Goal: Answer question/provide support: Share knowledge or assist other users

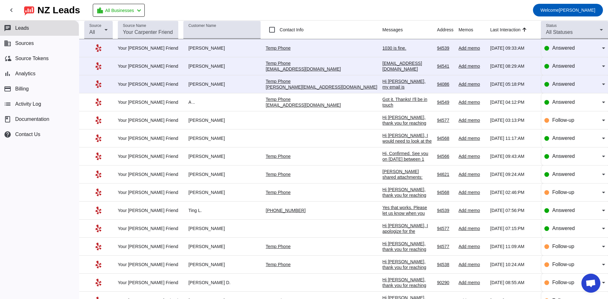
click at [382, 82] on div "Hi [PERSON_NAME], my email is [PERSON_NAME][EMAIL_ADDRESS][DOMAIN_NAME] Thanks!" at bounding box center [406, 96] width 49 height 34
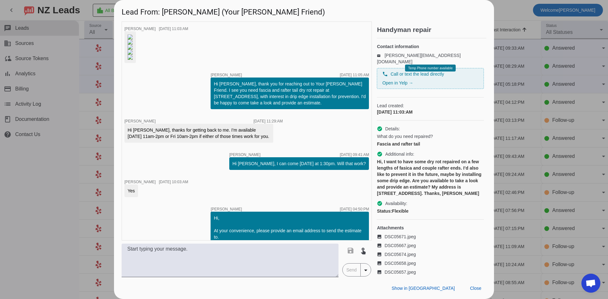
scroll to position [204, 0]
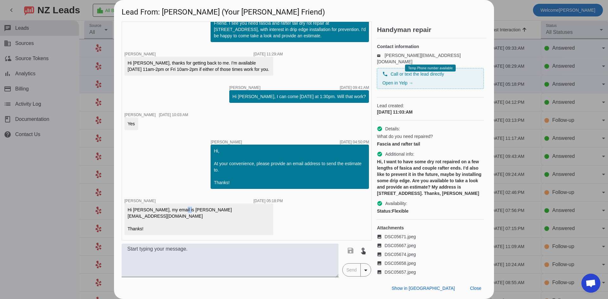
drag, startPoint x: 175, startPoint y: 215, endPoint x: 183, endPoint y: 217, distance: 8.8
click at [183, 217] on div "Hi [PERSON_NAME], my email is [PERSON_NAME][EMAIL_ADDRESS][DOMAIN_NAME] Thanks!" at bounding box center [199, 219] width 142 height 25
click at [177, 215] on div "Hi [PERSON_NAME], my email is [PERSON_NAME][EMAIL_ADDRESS][DOMAIN_NAME] Thanks!" at bounding box center [199, 219] width 142 height 25
drag, startPoint x: 175, startPoint y: 215, endPoint x: 215, endPoint y: 219, distance: 39.8
click at [215, 219] on div "Hi [PERSON_NAME], my email is [PERSON_NAME][EMAIL_ADDRESS][DOMAIN_NAME] Thanks!" at bounding box center [199, 219] width 142 height 25
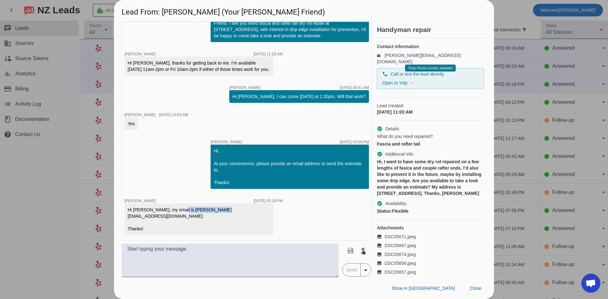
copy div "[PERSON_NAME][EMAIL_ADDRESS][DOMAIN_NAME]"
drag, startPoint x: 37, startPoint y: 172, endPoint x: 75, endPoint y: 152, distance: 42.6
click at [38, 170] on div at bounding box center [304, 149] width 608 height 299
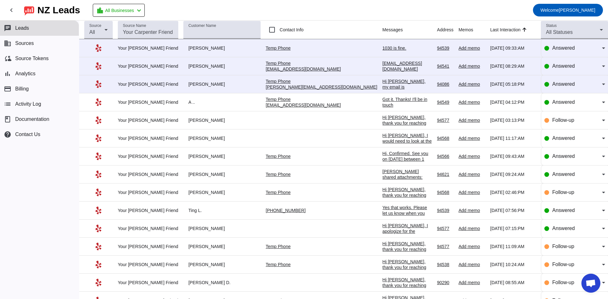
click at [382, 81] on div "Hi [PERSON_NAME], my email is [PERSON_NAME][EMAIL_ADDRESS][DOMAIN_NAME] Thanks!" at bounding box center [406, 96] width 49 height 34
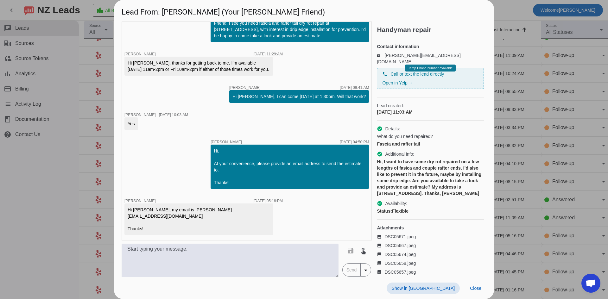
click at [34, 177] on div at bounding box center [304, 149] width 608 height 299
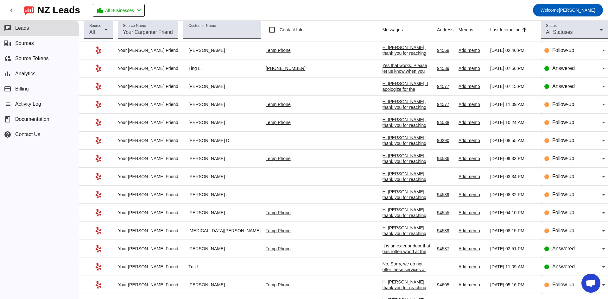
scroll to position [0, 0]
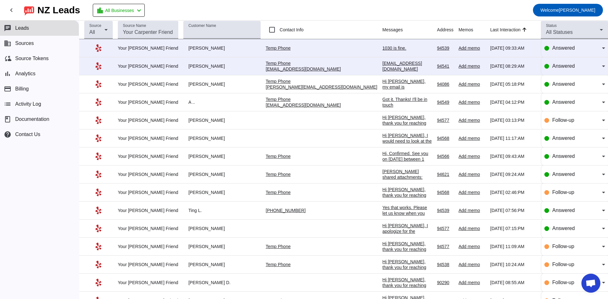
click at [382, 64] on div "[EMAIL_ADDRESS][DOMAIN_NAME]" at bounding box center [406, 65] width 49 height 11
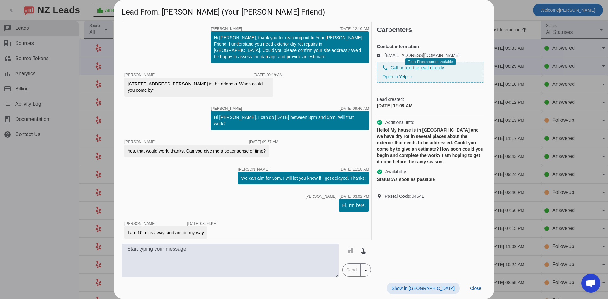
scroll to position [71, 0]
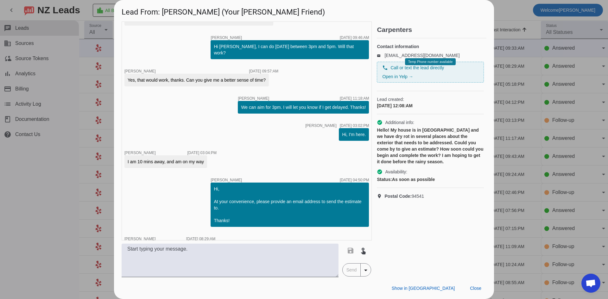
drag, startPoint x: 128, startPoint y: 228, endPoint x: 175, endPoint y: 228, distance: 47.5
click at [176, 242] on div "[EMAIL_ADDRESS][DOMAIN_NAME]" at bounding box center [164, 248] width 81 height 13
copy div "[EMAIL_ADDRESS][DOMAIN_NAME]"
